Goal: Complete application form

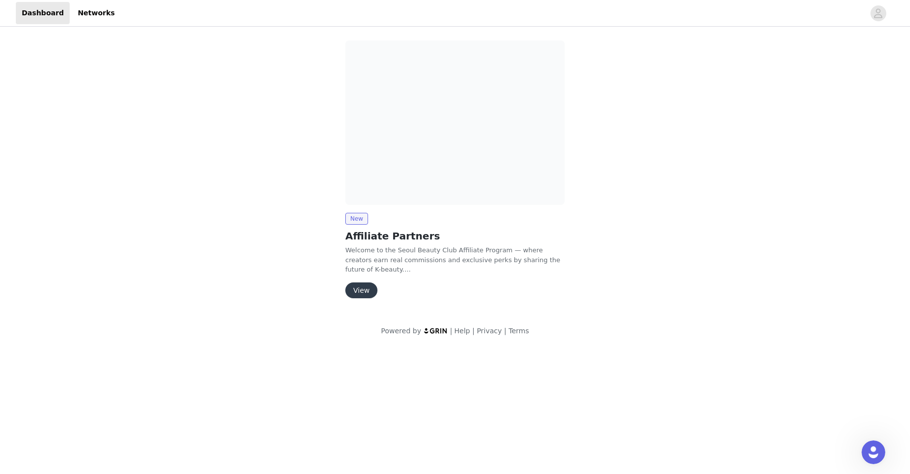
click at [365, 293] on button "View" at bounding box center [361, 290] width 32 height 16
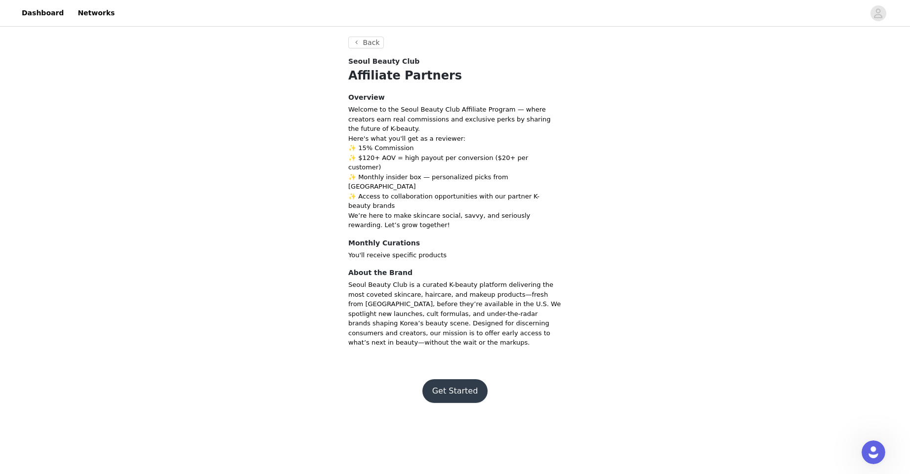
click at [473, 379] on button "Get Started" at bounding box center [455, 391] width 66 height 24
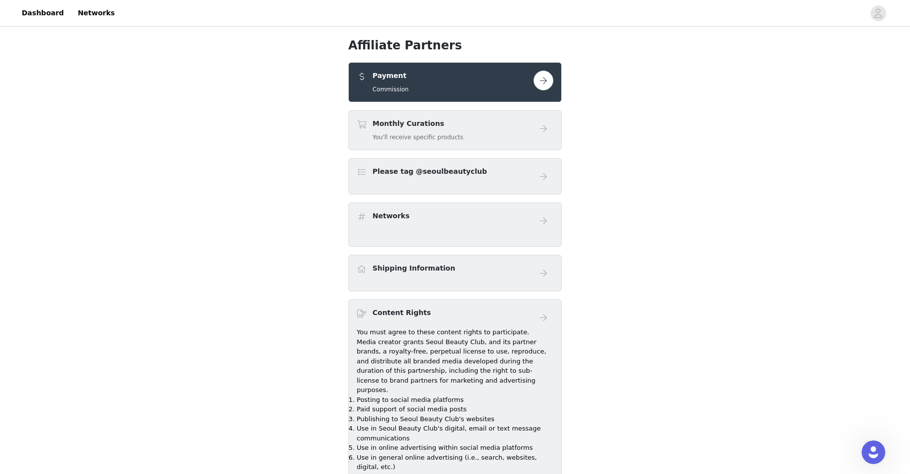
click at [540, 82] on button "button" at bounding box center [543, 81] width 20 height 20
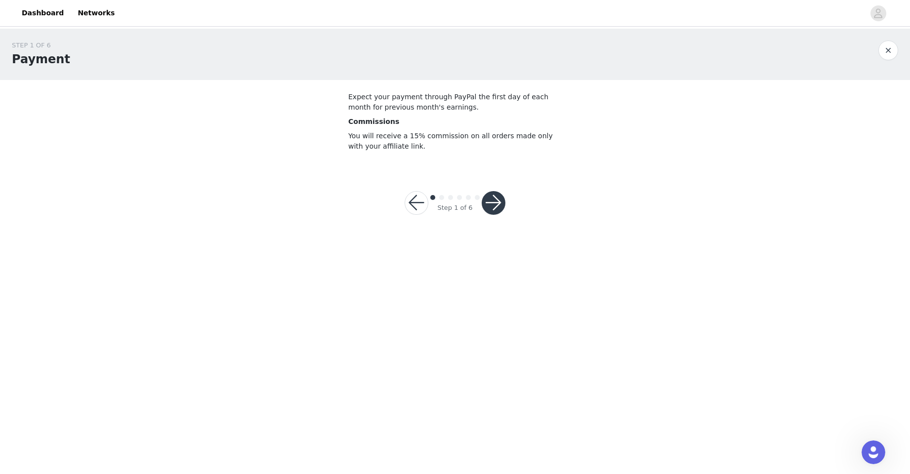
click at [494, 202] on button "button" at bounding box center [493, 203] width 24 height 24
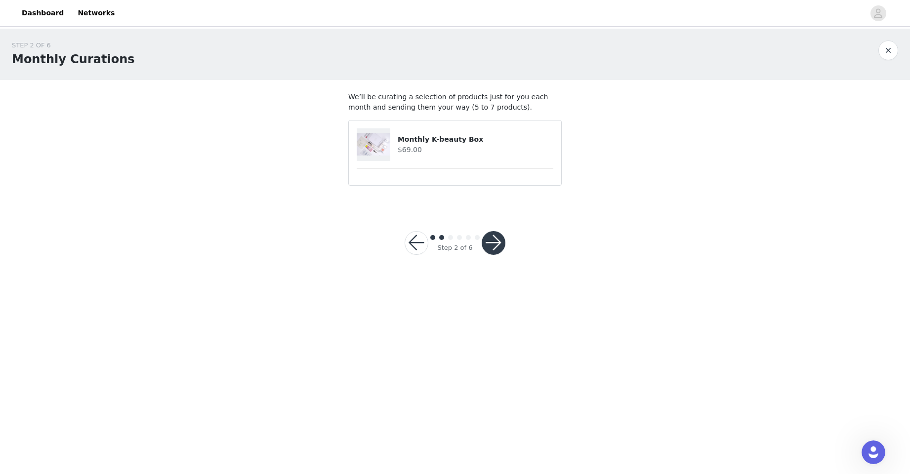
click at [492, 238] on button "button" at bounding box center [493, 243] width 24 height 24
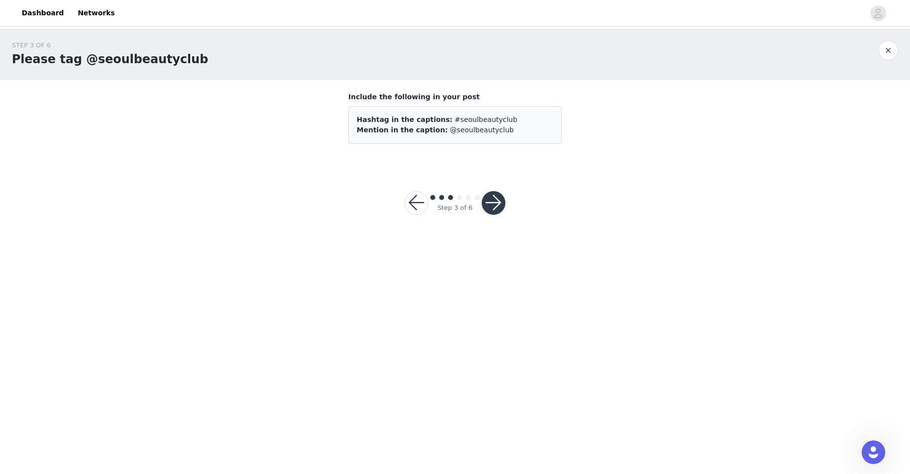
click at [498, 202] on button "button" at bounding box center [493, 203] width 24 height 24
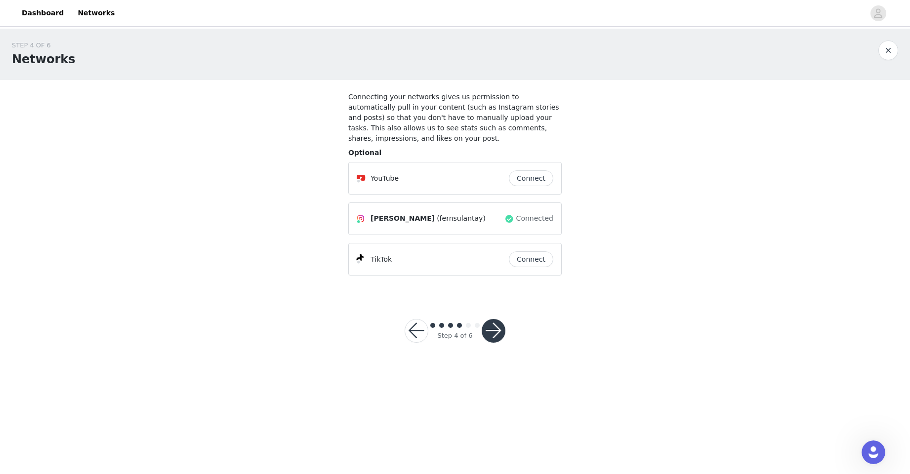
click at [529, 258] on button "Connect" at bounding box center [531, 259] width 44 height 16
click at [500, 328] on button "button" at bounding box center [493, 331] width 24 height 24
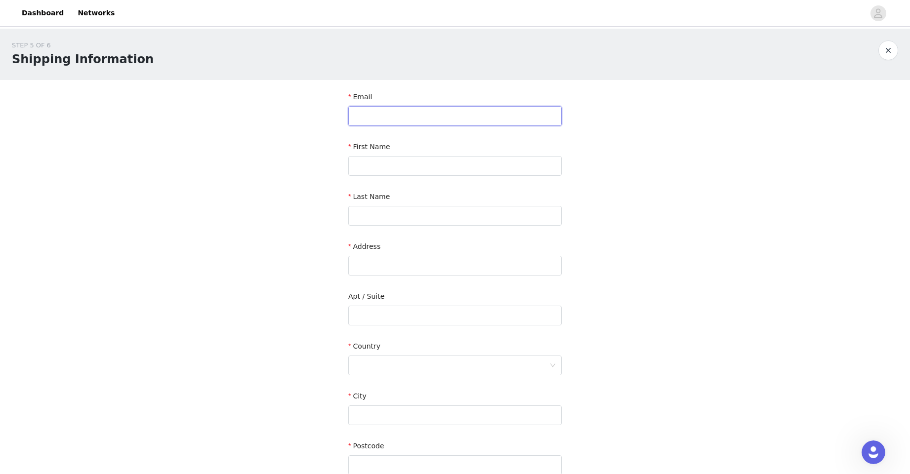
click at [427, 117] on input "text" at bounding box center [454, 116] width 213 height 20
type input "[EMAIL_ADDRESS][DOMAIN_NAME]"
type input "[PERSON_NAME]"
type input "sulantay"
type input "[STREET_ADDRESS]"
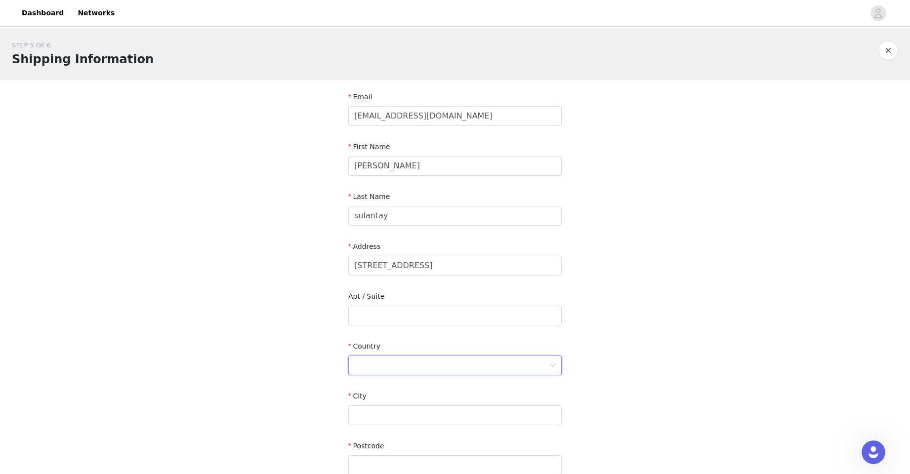
click at [392, 365] on div at bounding box center [451, 365] width 195 height 19
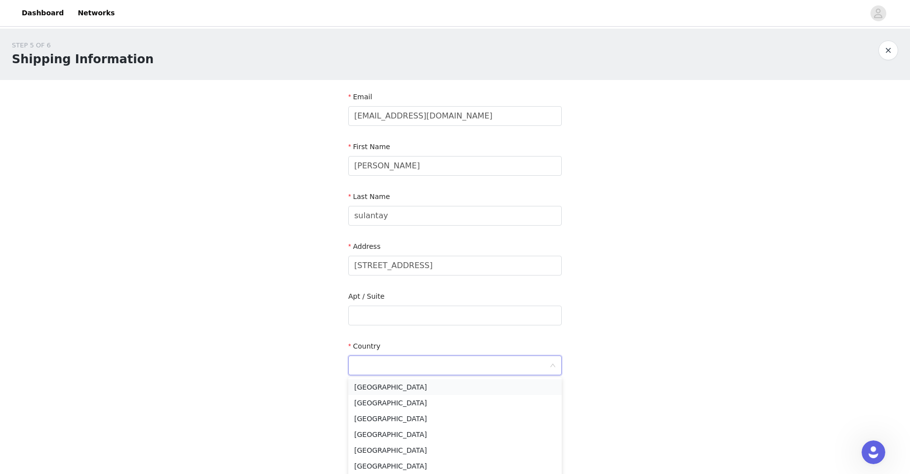
click at [386, 388] on li "[GEOGRAPHIC_DATA]" at bounding box center [454, 387] width 213 height 16
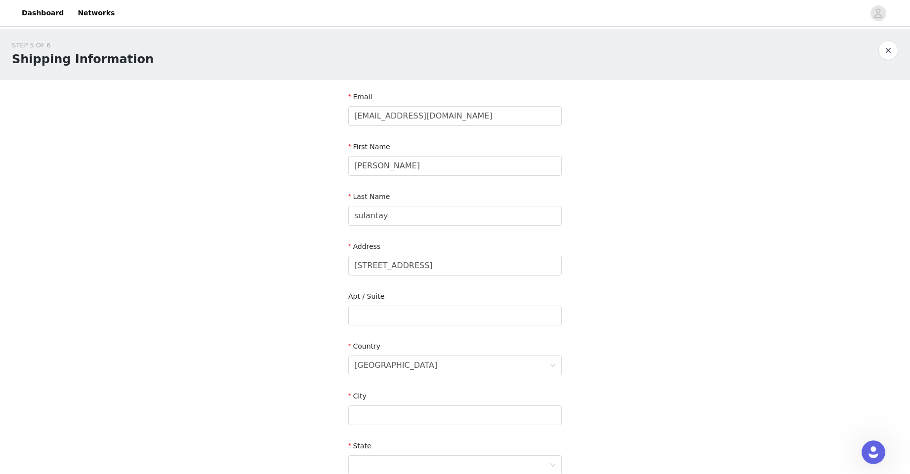
click at [634, 324] on div "STEP 5 OF 6 Shipping Information Email [EMAIL_ADDRESS][DOMAIN_NAME] First Name …" at bounding box center [455, 316] width 910 height 574
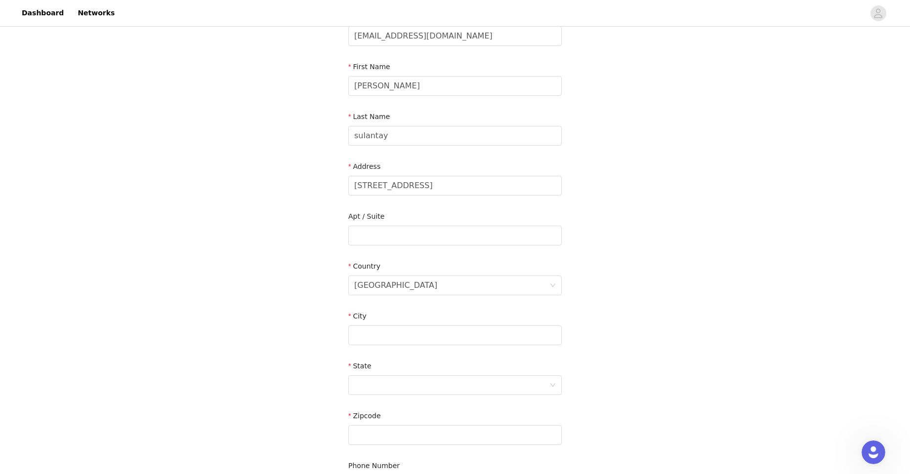
scroll to position [94, 0]
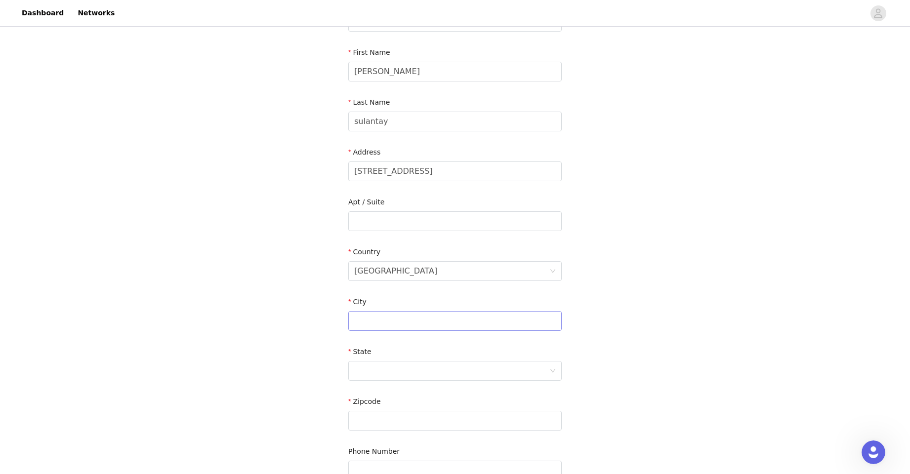
click at [411, 330] on div "City" at bounding box center [454, 316] width 213 height 38
click at [413, 327] on input "text" at bounding box center [454, 321] width 213 height 20
type input "rocky hill"
type input "c"
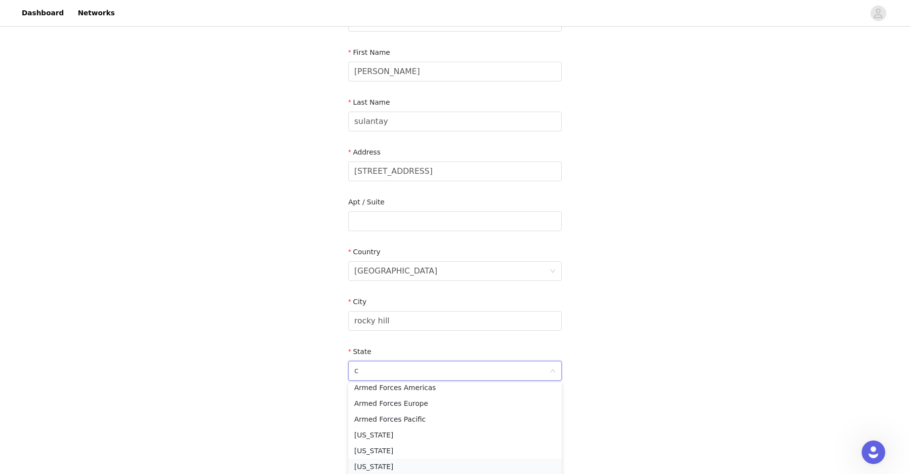
click at [396, 464] on li "[US_STATE]" at bounding box center [454, 467] width 213 height 16
click at [656, 328] on div "STEP 5 OF 6 Shipping Information Email [EMAIL_ADDRESS][DOMAIN_NAME] First Name …" at bounding box center [455, 221] width 910 height 574
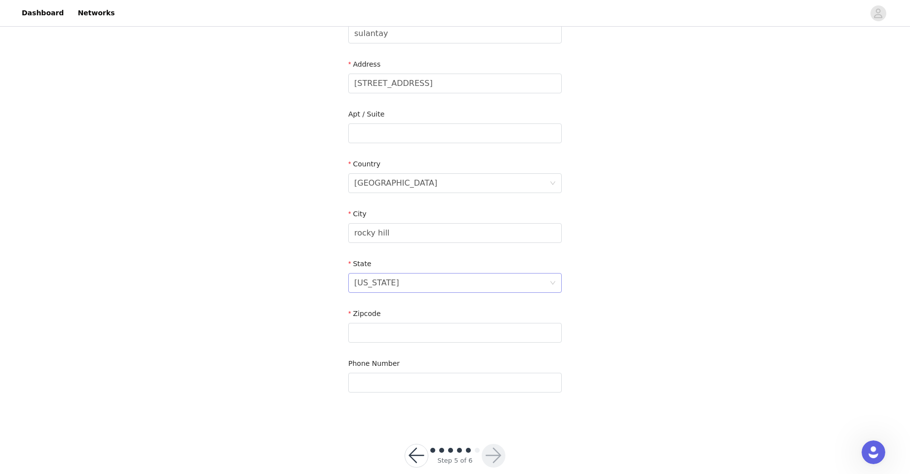
scroll to position [199, 0]
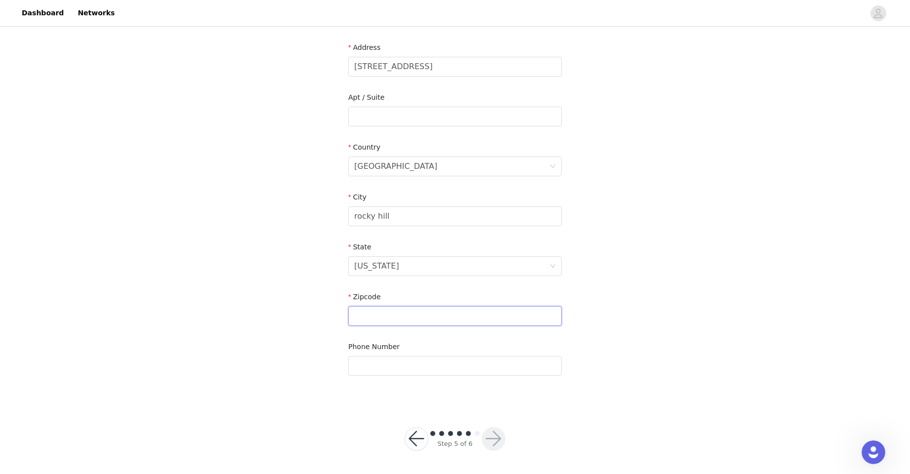
click at [421, 314] on input "text" at bounding box center [454, 316] width 213 height 20
type input "06067"
click at [478, 363] on input "text" at bounding box center [454, 366] width 213 height 20
click at [494, 443] on button "button" at bounding box center [493, 439] width 24 height 24
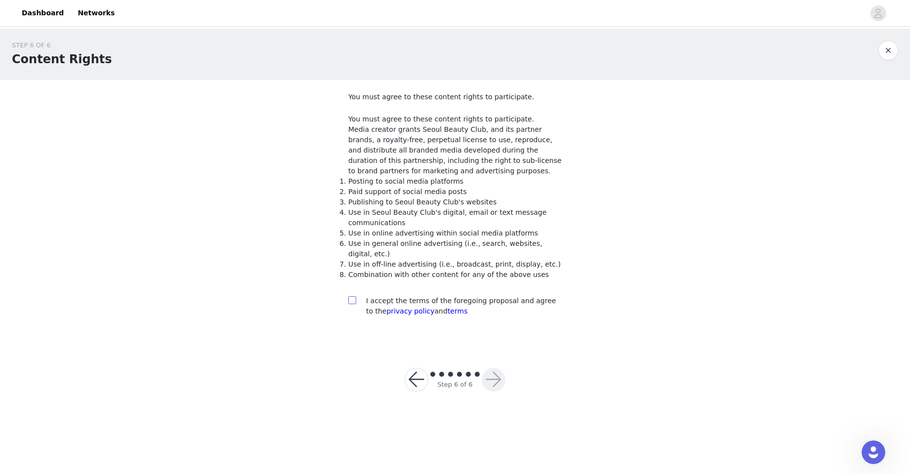
click at [348, 298] on input "checkbox" at bounding box center [351, 299] width 7 height 7
checkbox input "true"
click at [494, 376] on button "button" at bounding box center [493, 380] width 24 height 24
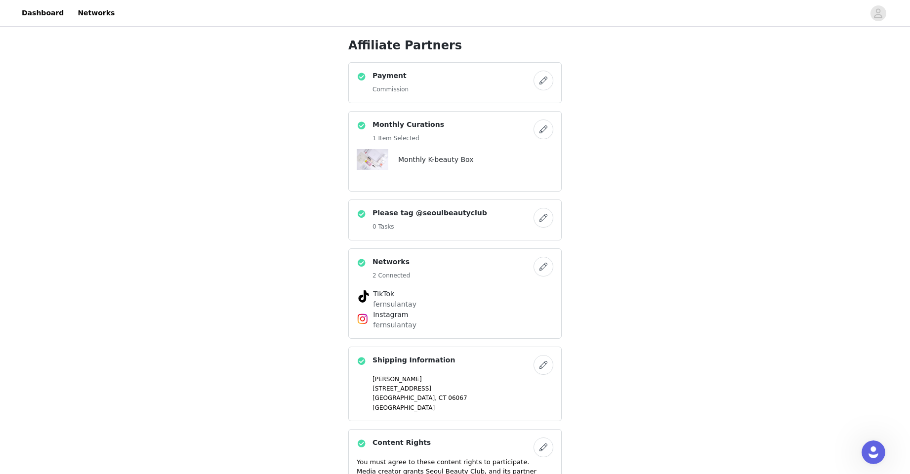
scroll to position [266, 0]
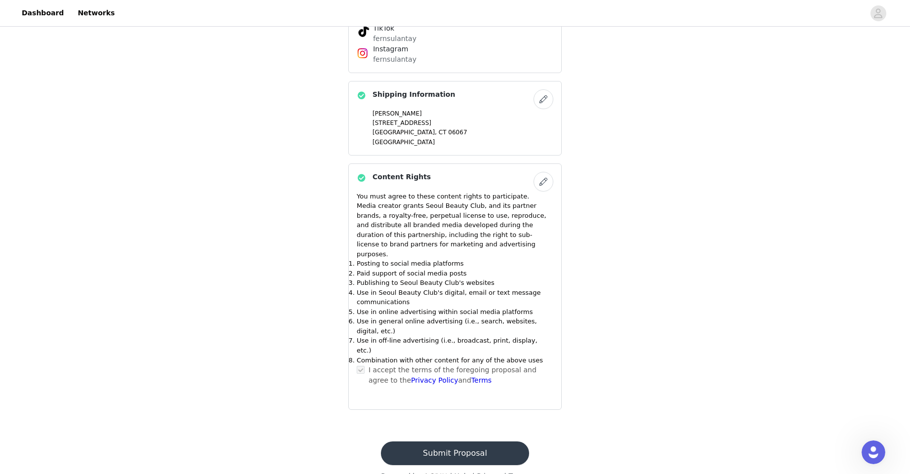
click at [500, 441] on button "Submit Proposal" at bounding box center [455, 453] width 148 height 24
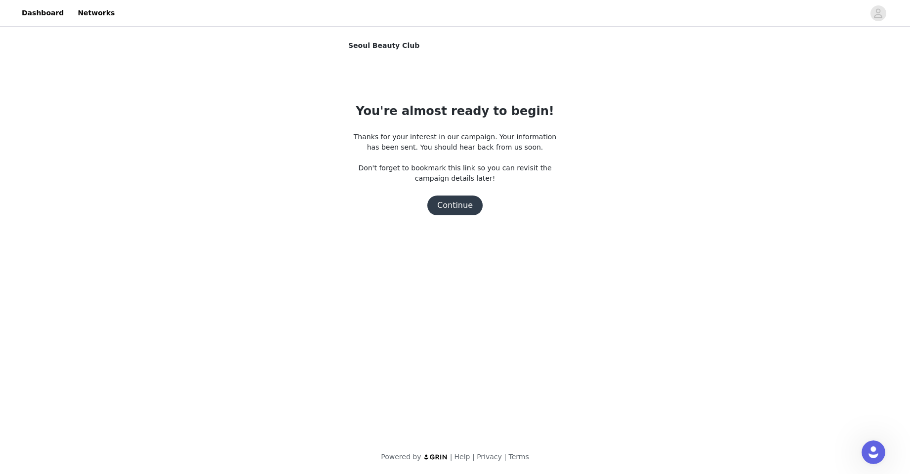
click at [468, 206] on button "Continue" at bounding box center [454, 206] width 55 height 20
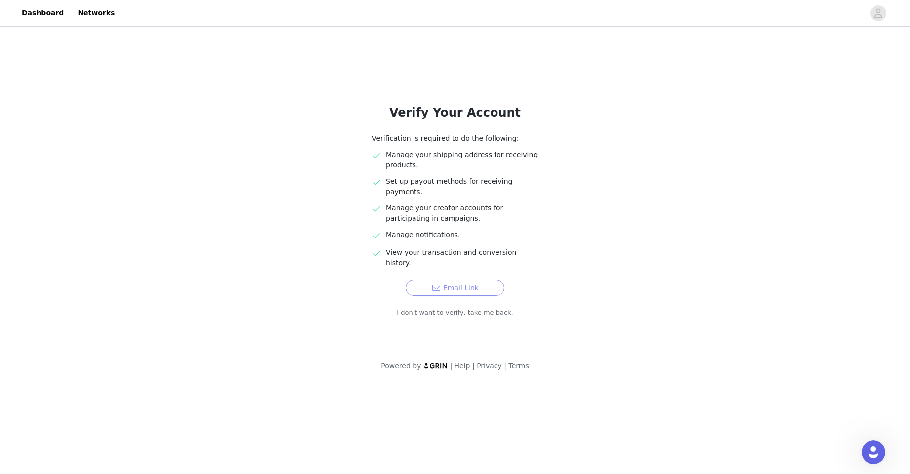
click at [458, 280] on button "Email Link" at bounding box center [454, 288] width 99 height 16
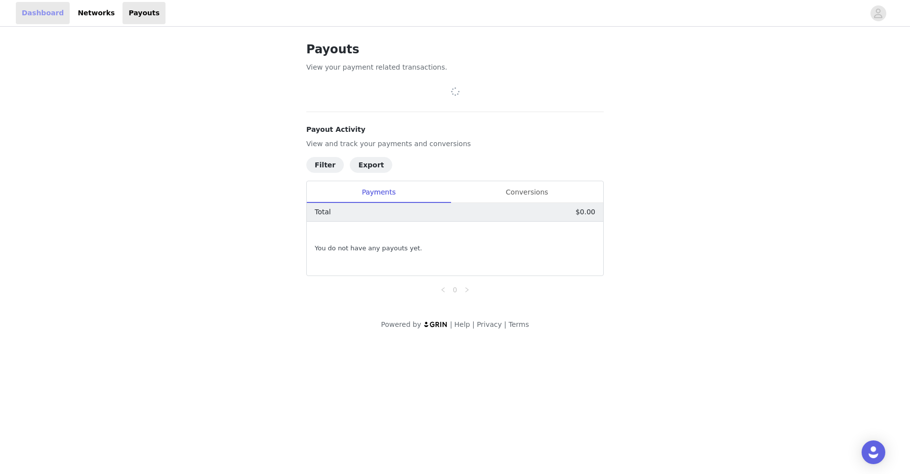
click at [47, 16] on link "Dashboard" at bounding box center [43, 13] width 54 height 22
